Goal: Task Accomplishment & Management: Use online tool/utility

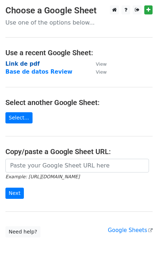
click at [21, 62] on strong "Link de pdf" at bounding box center [22, 64] width 34 height 7
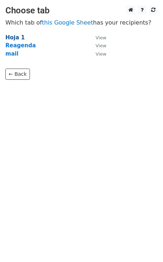
click at [14, 36] on strong "Hoja 1" at bounding box center [15, 37] width 20 height 7
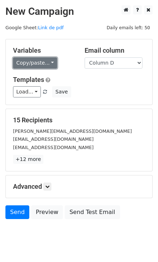
click at [48, 64] on link "Copy/paste..." at bounding box center [35, 62] width 44 height 11
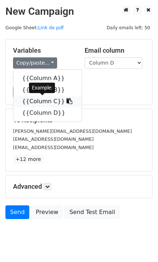
click at [39, 103] on link "{{Column C}}" at bounding box center [47, 102] width 68 height 12
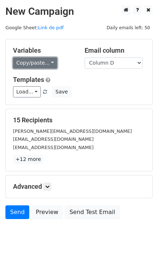
click at [29, 64] on link "Copy/paste..." at bounding box center [35, 62] width 44 height 11
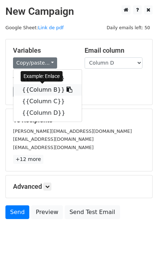
click at [26, 89] on link "{{Column B}}" at bounding box center [47, 90] width 68 height 12
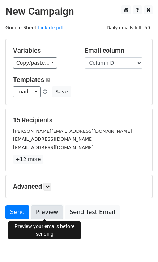
click at [45, 213] on link "Preview" at bounding box center [47, 213] width 32 height 14
click at [39, 211] on link "Preview" at bounding box center [47, 213] width 32 height 14
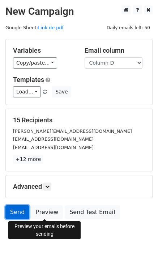
click at [17, 212] on link "Send" at bounding box center [17, 213] width 24 height 14
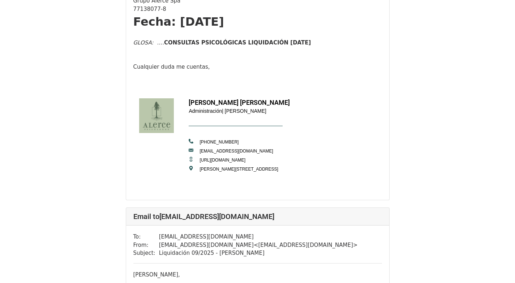
scroll to position [253, 0]
